Goal: Navigation & Orientation: Understand site structure

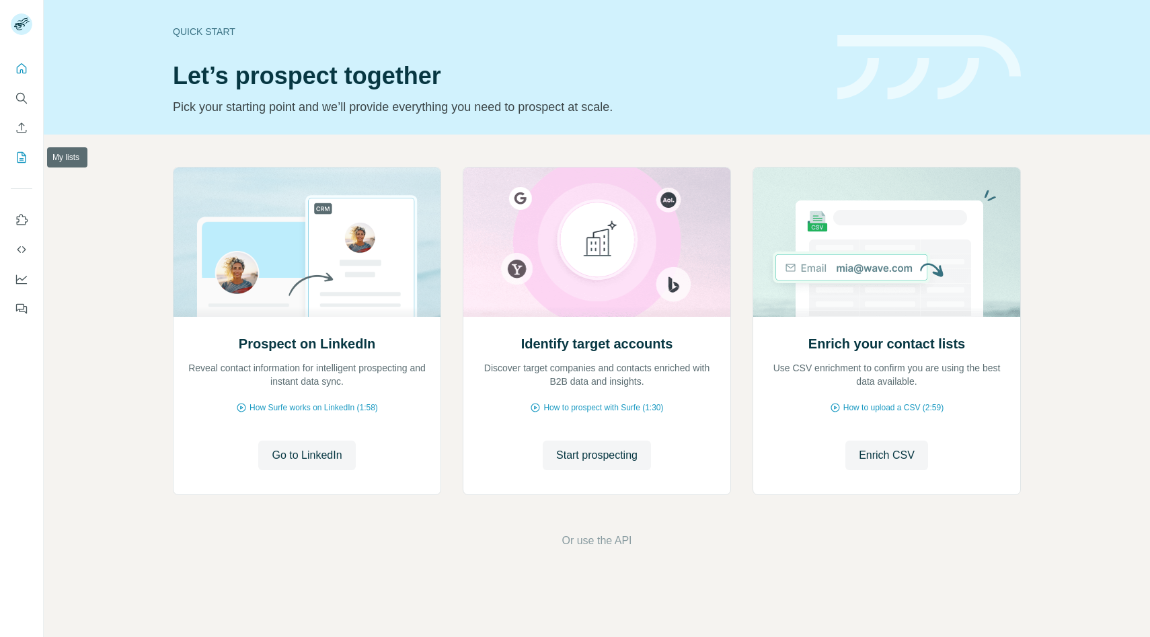
click at [20, 159] on icon "My lists" at bounding box center [22, 156] width 7 height 9
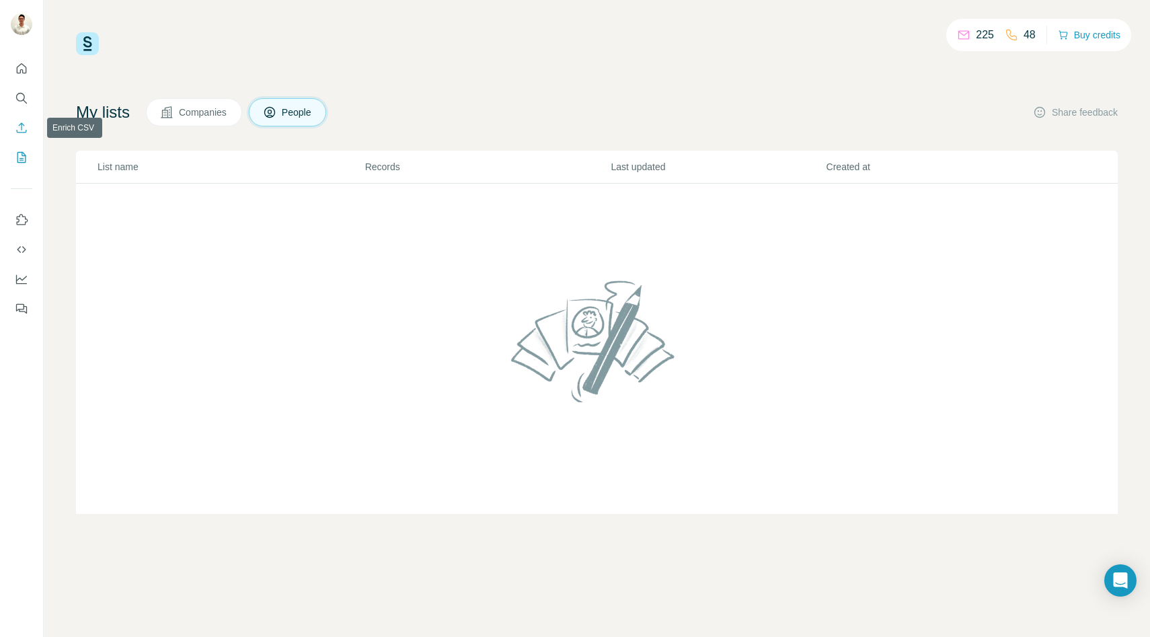
click at [25, 129] on icon "Enrich CSV" at bounding box center [21, 127] width 13 height 13
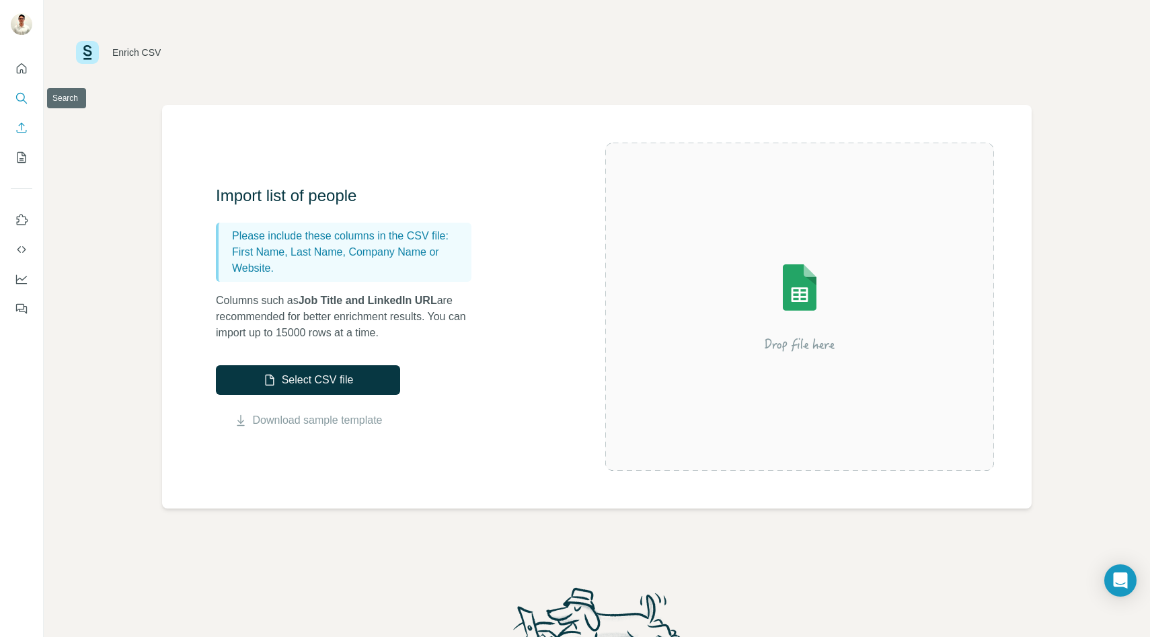
click at [17, 102] on icon "Search" at bounding box center [21, 97] width 13 height 13
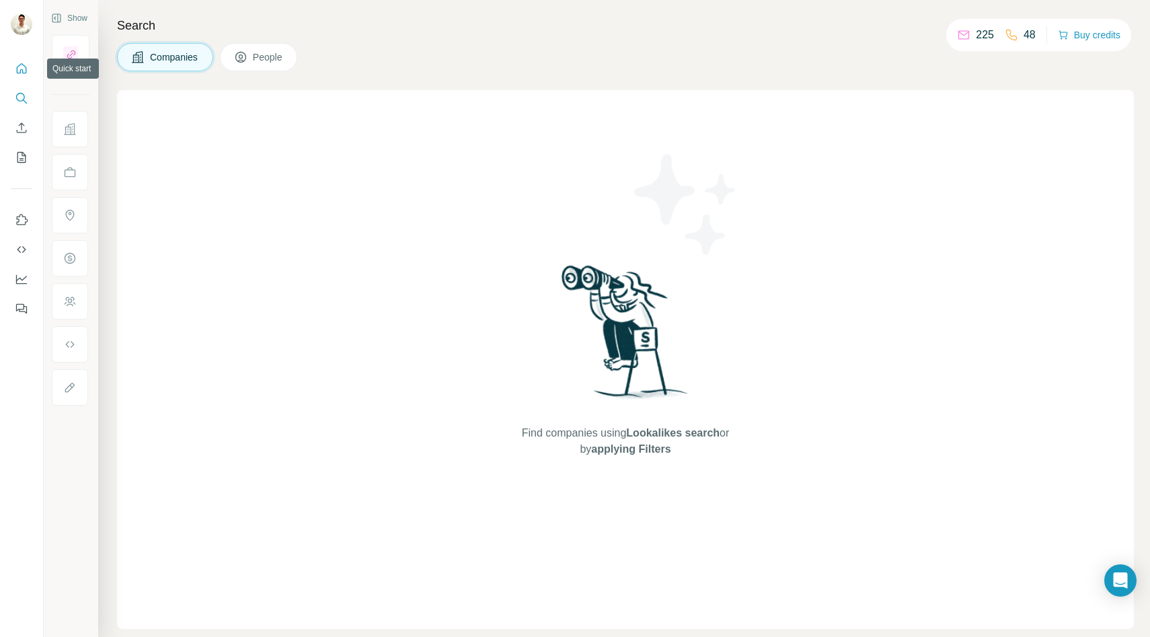
click at [23, 70] on icon "Quick start" at bounding box center [21, 68] width 13 height 13
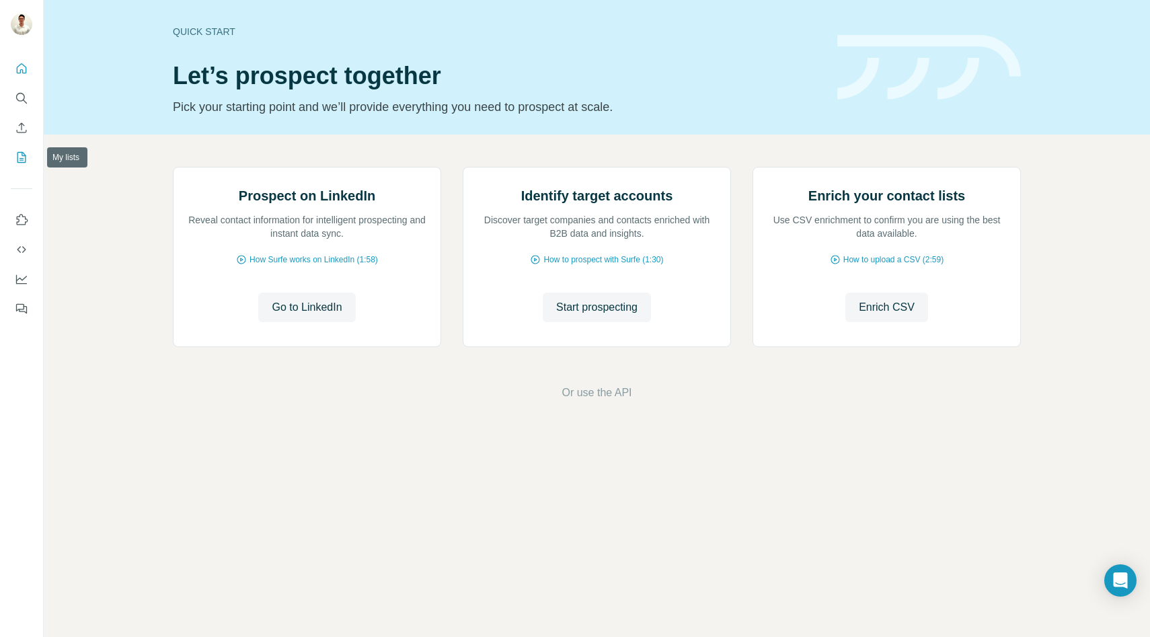
click at [18, 155] on icon "My lists" at bounding box center [21, 157] width 13 height 13
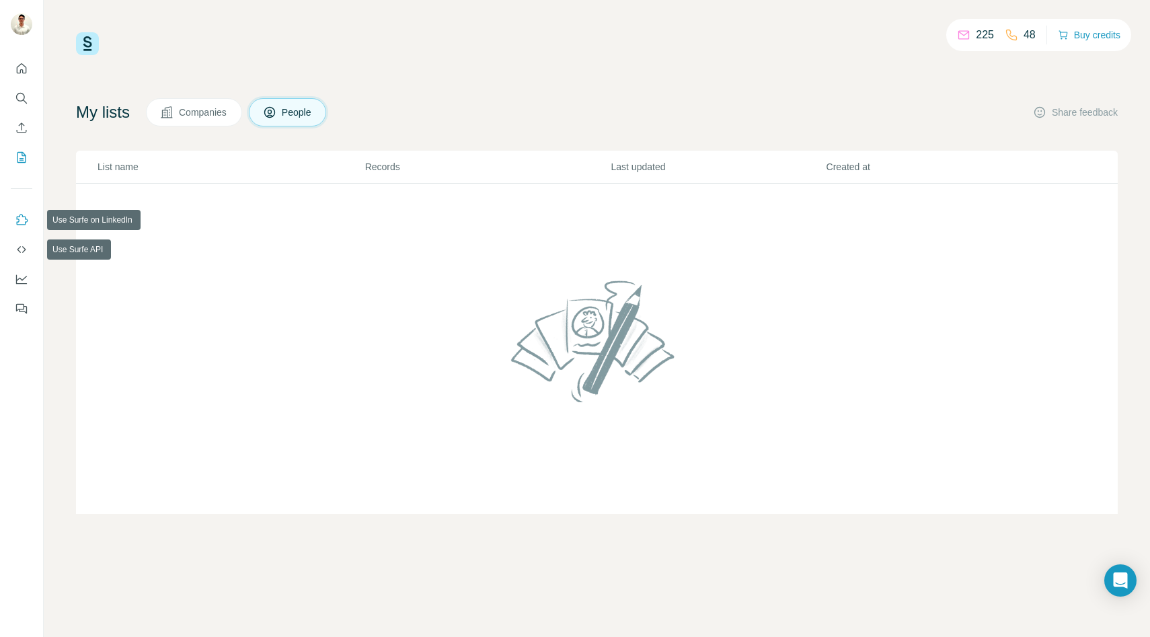
click at [23, 221] on icon "Use Surfe on LinkedIn" at bounding box center [21, 219] width 13 height 13
